Goal: Communication & Community: Answer question/provide support

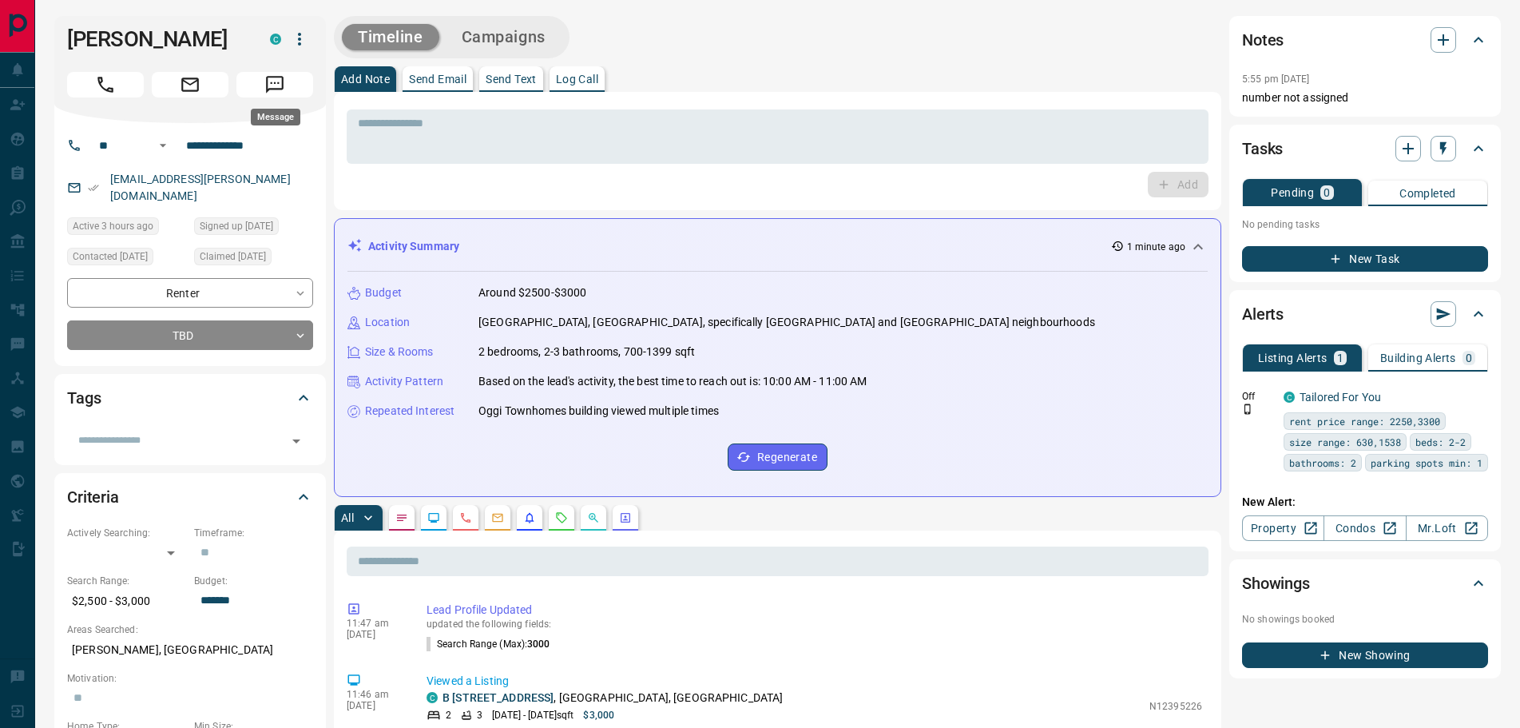
click at [275, 84] on icon "Message" at bounding box center [274, 84] width 21 height 21
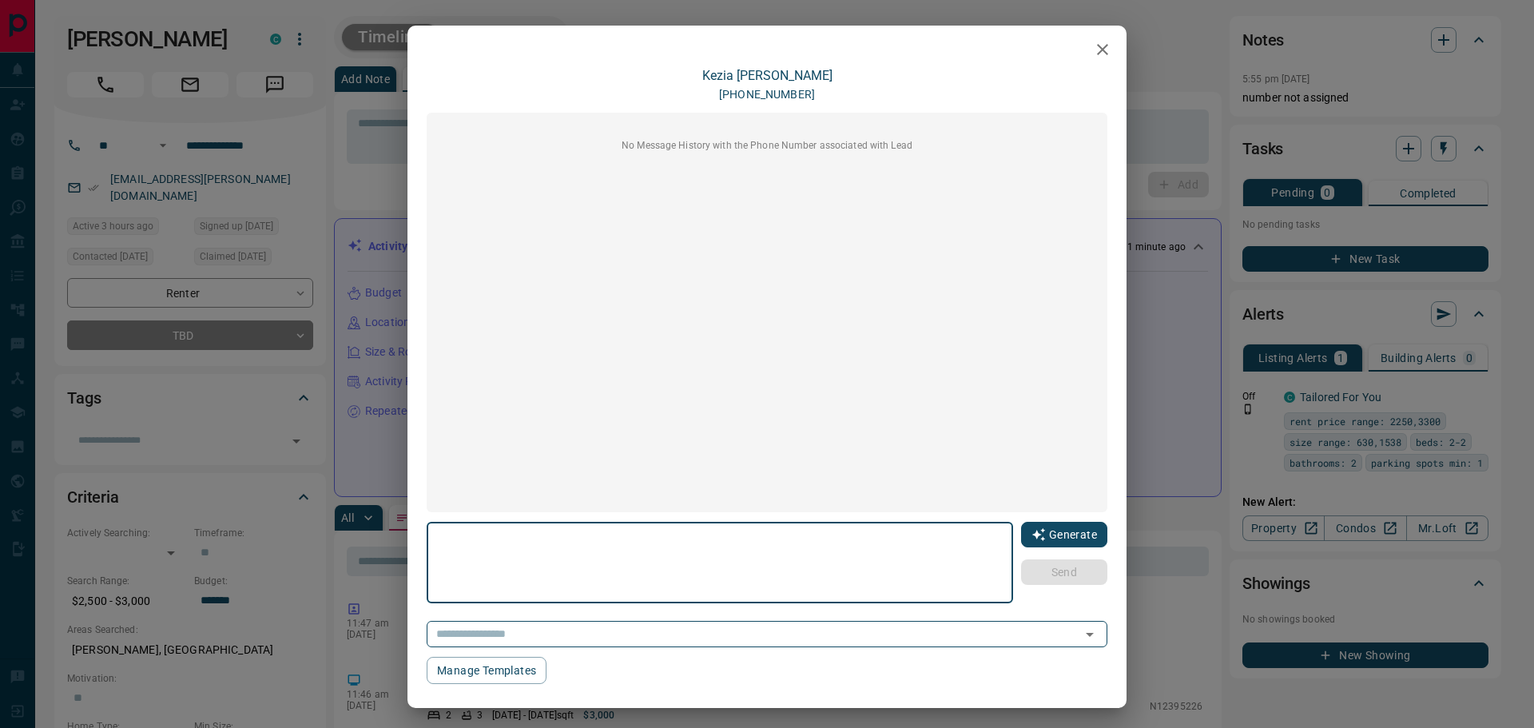
click at [1042, 534] on button "Generate" at bounding box center [1064, 535] width 86 height 26
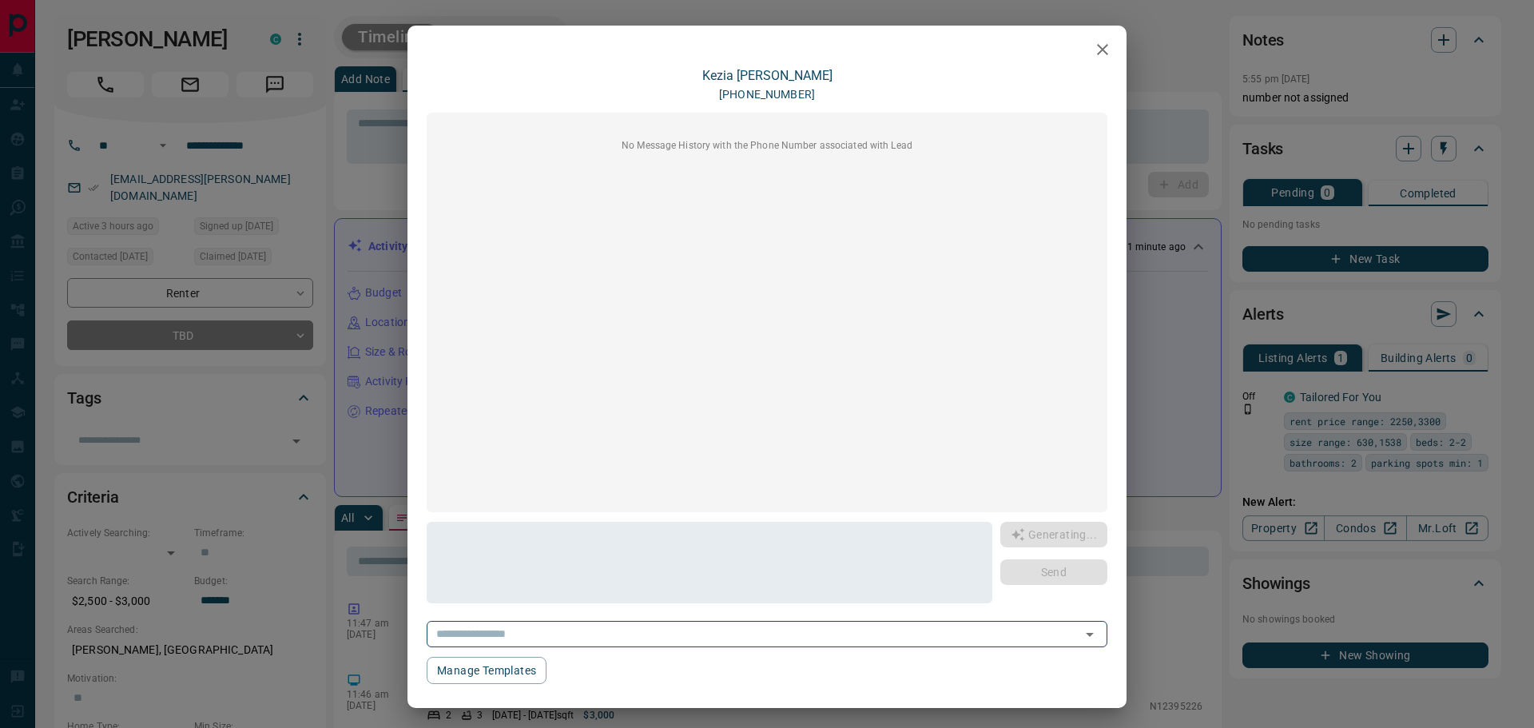
type textarea "**********"
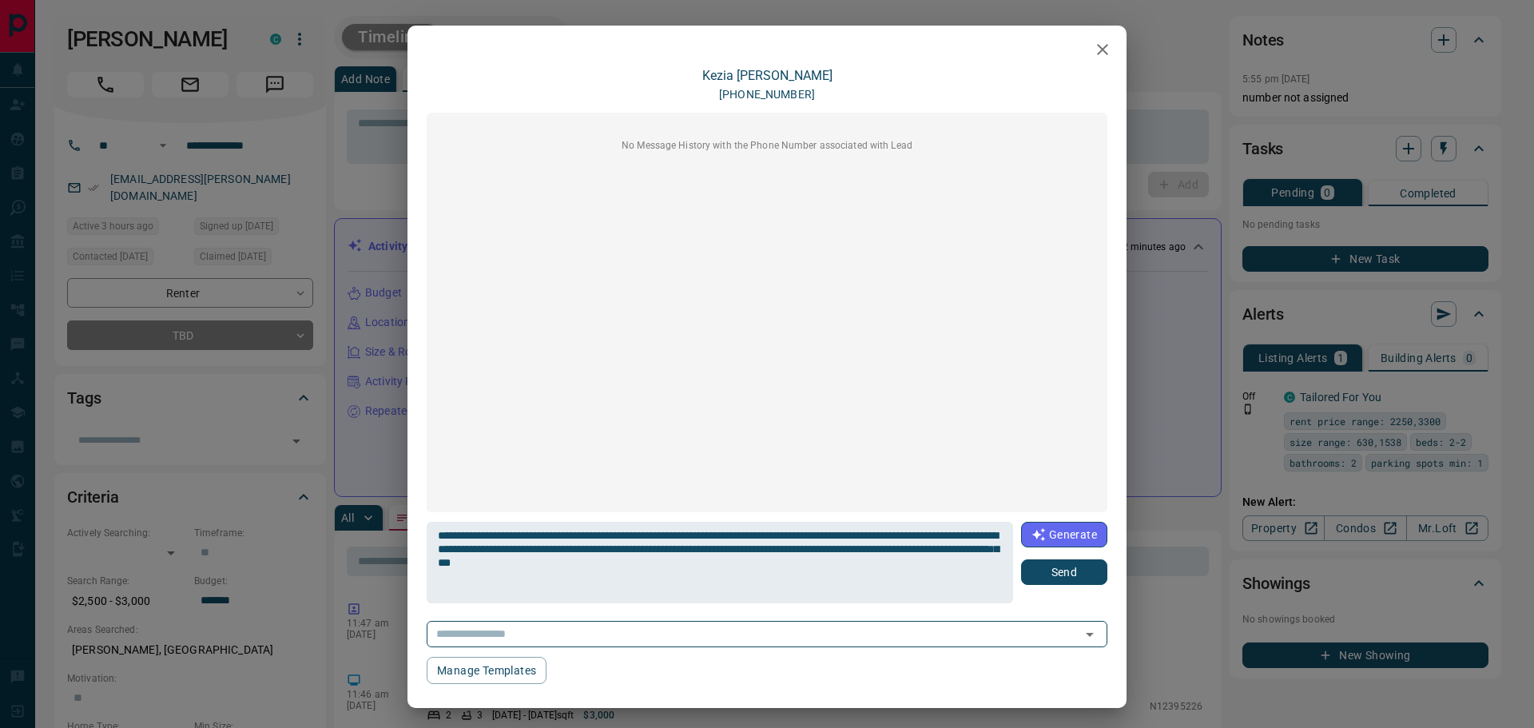
click at [1045, 570] on button "Send" at bounding box center [1064, 572] width 86 height 26
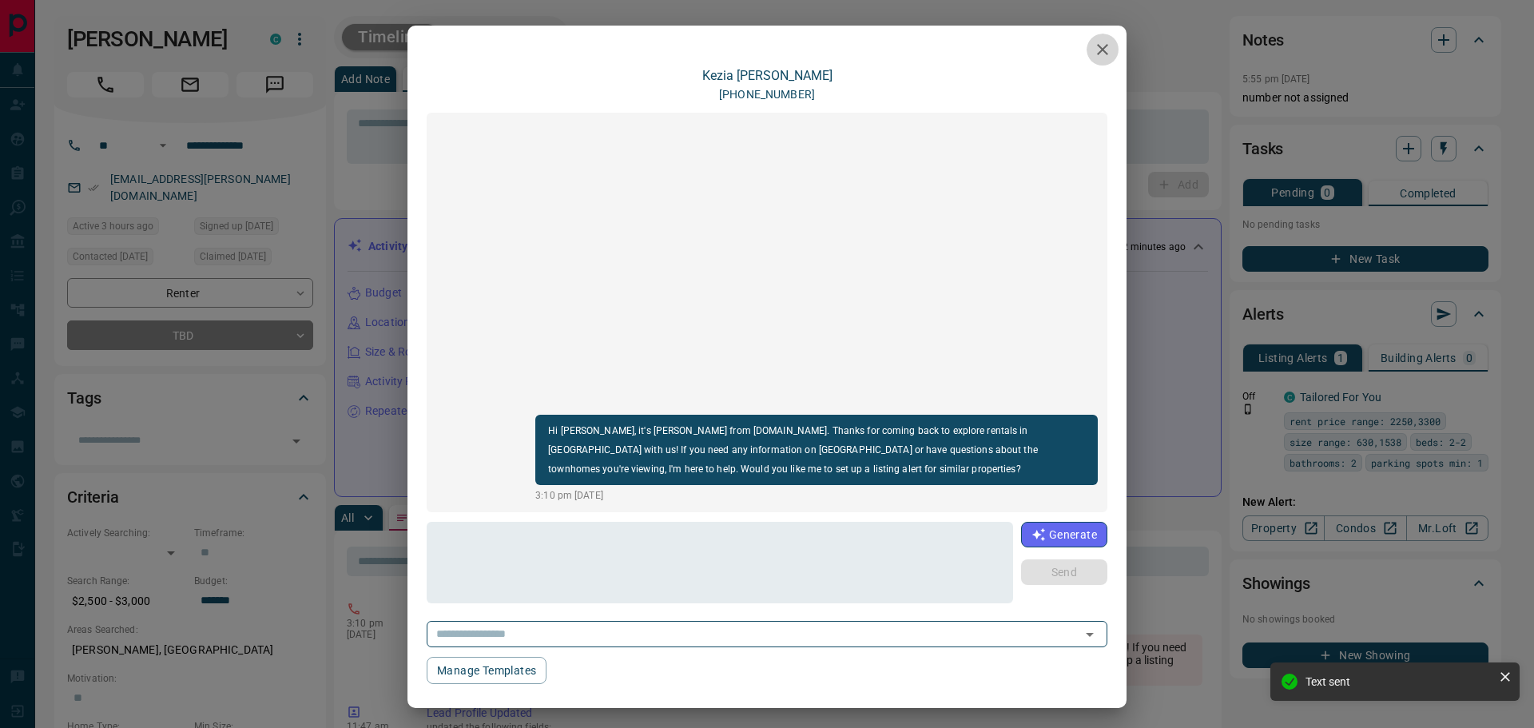
click at [1093, 50] on icon "button" at bounding box center [1102, 49] width 19 height 19
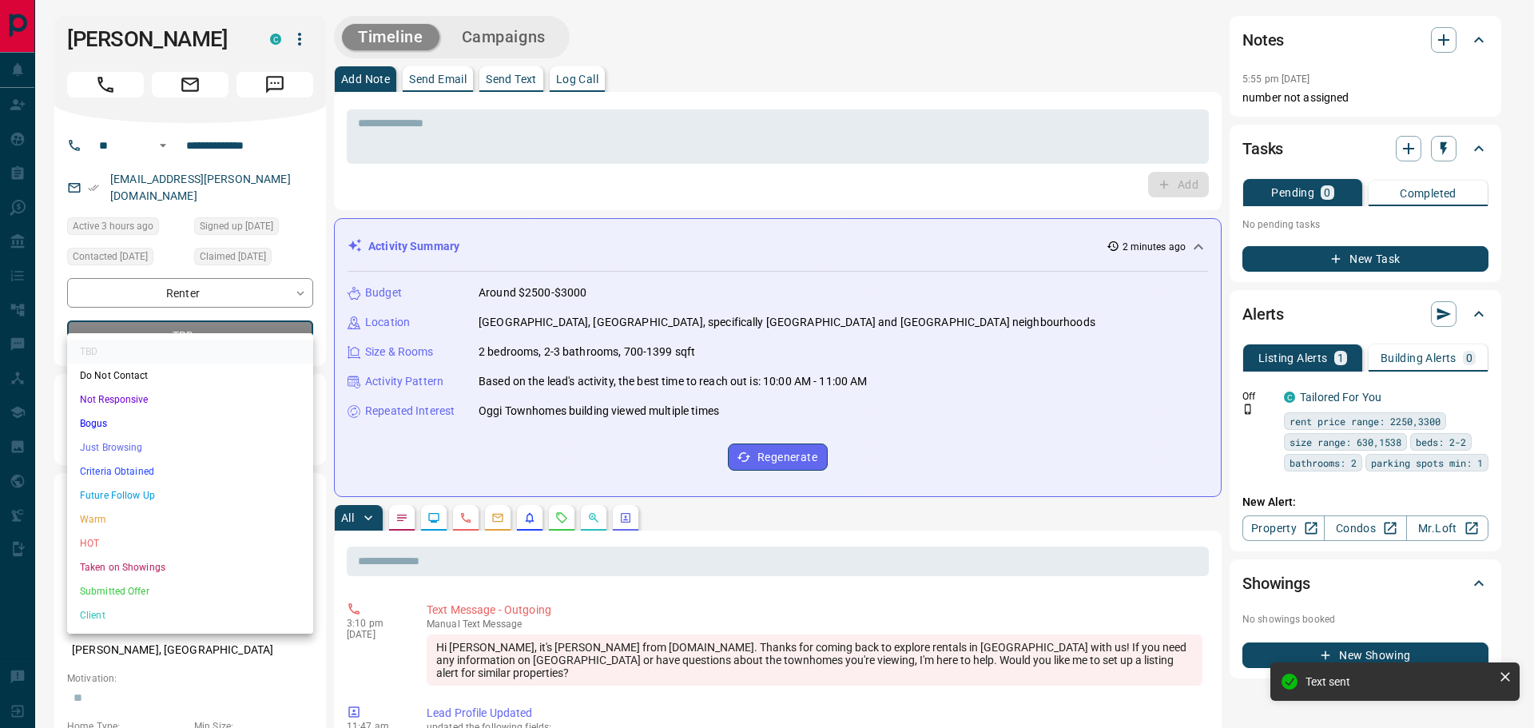
click at [124, 471] on li "Criteria Obtained" at bounding box center [190, 471] width 246 height 24
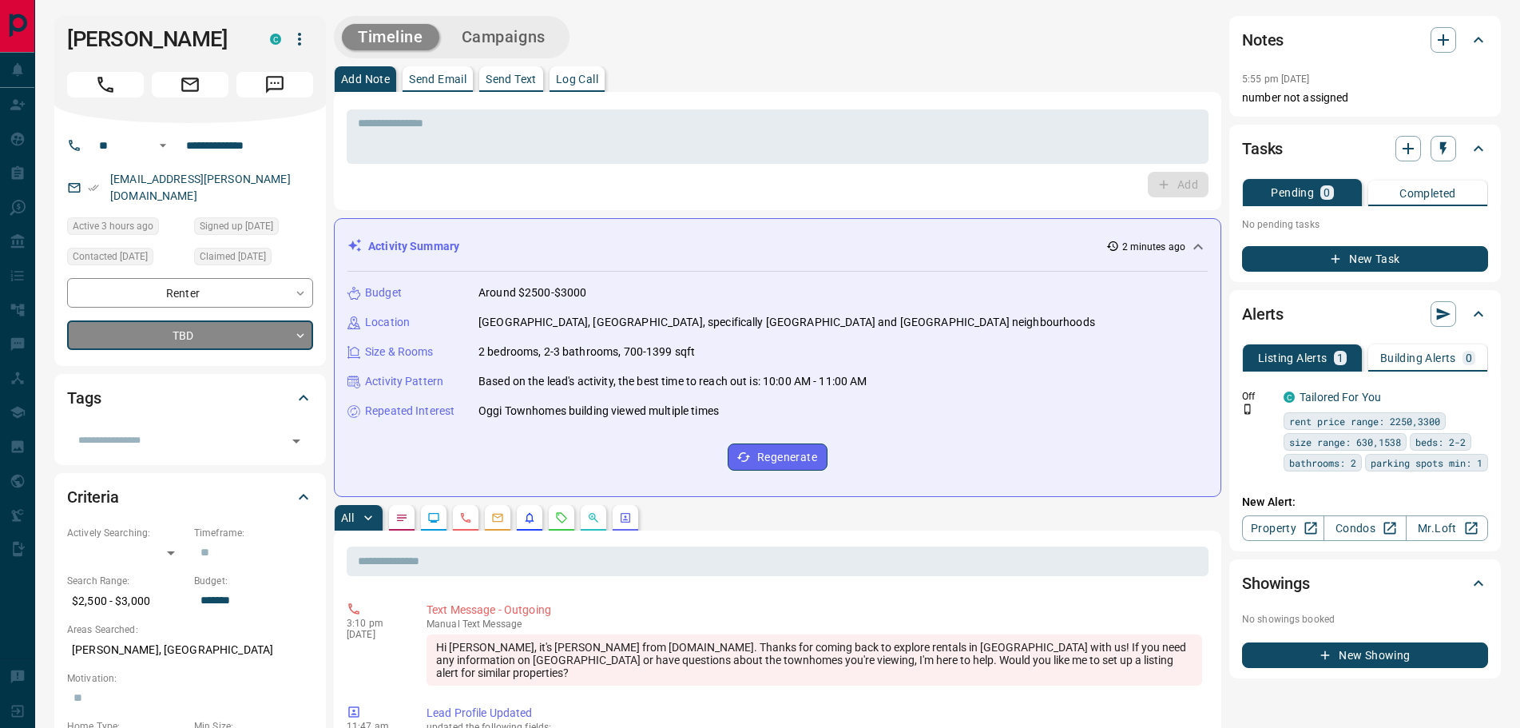
type input "*"
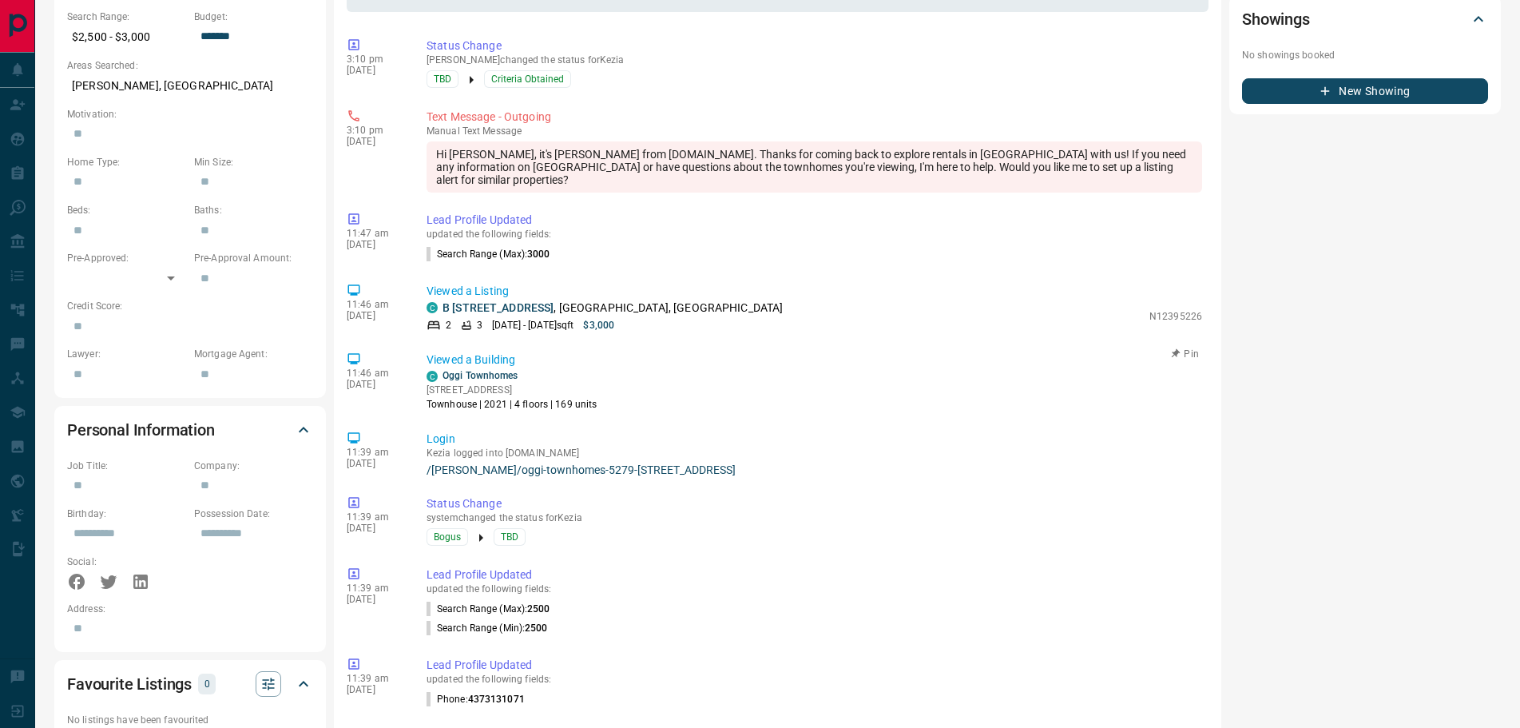
scroll to position [559, 0]
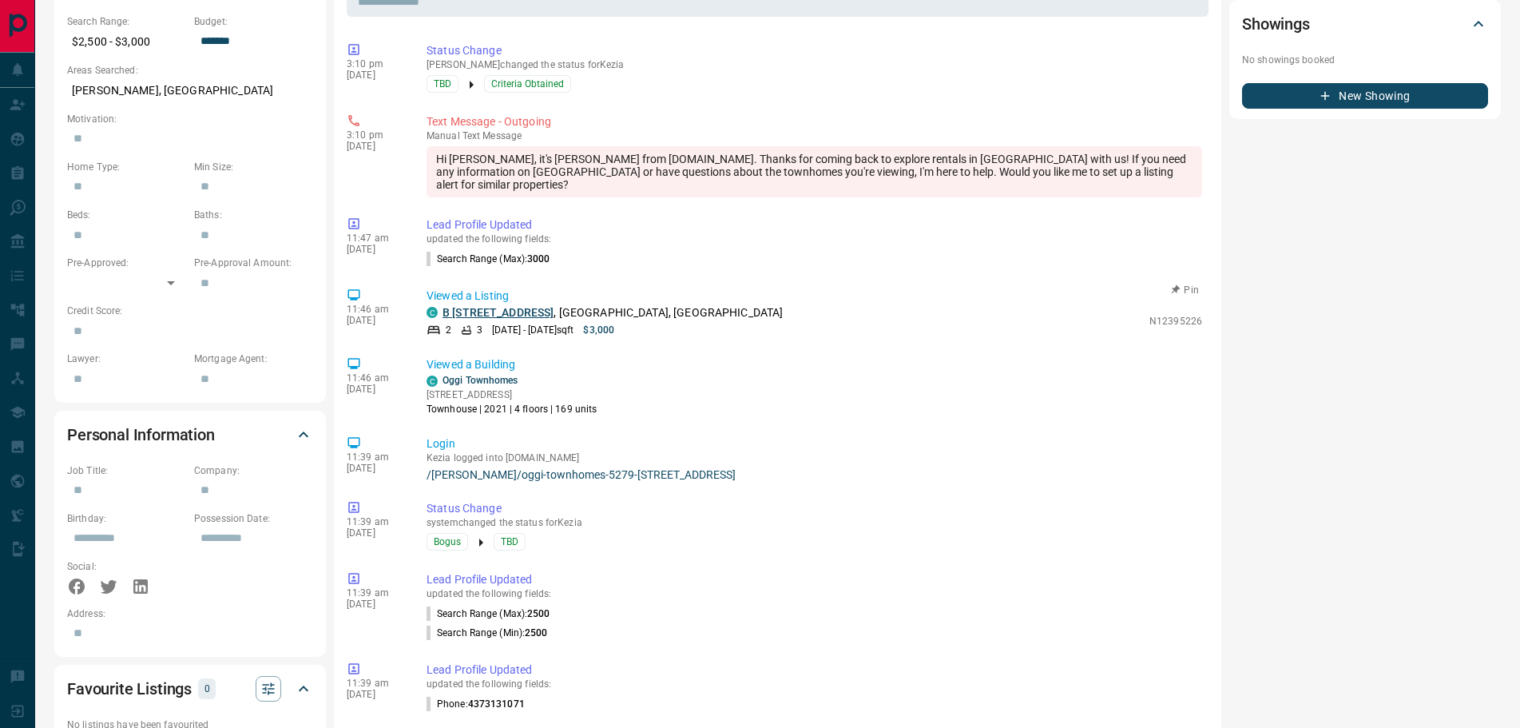
click at [491, 306] on link "B [STREET_ADDRESS]" at bounding box center [498, 312] width 111 height 13
